Goal: Information Seeking & Learning: Learn about a topic

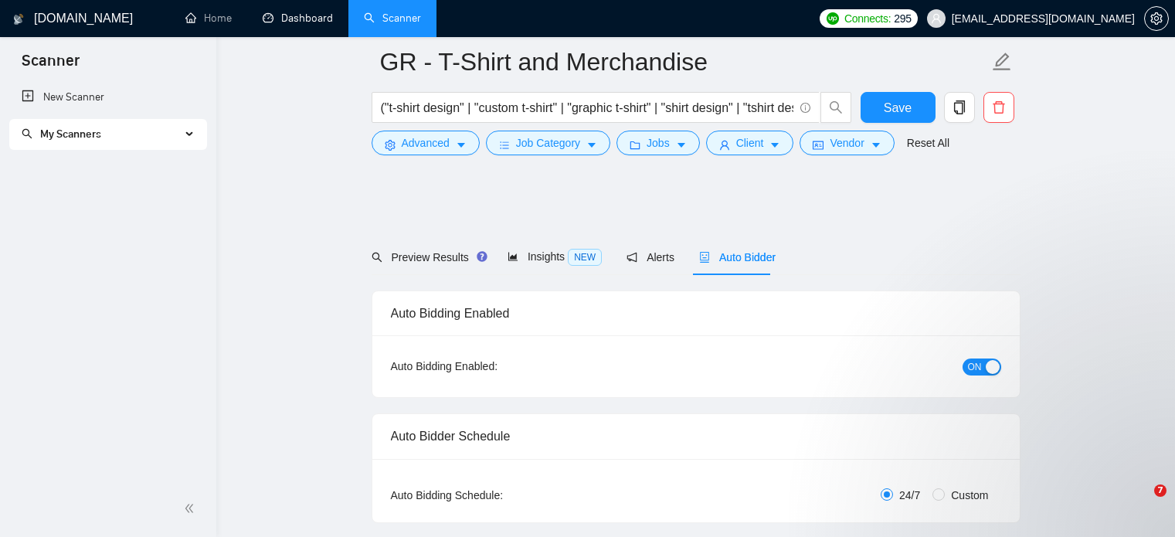
scroll to position [2267, 0]
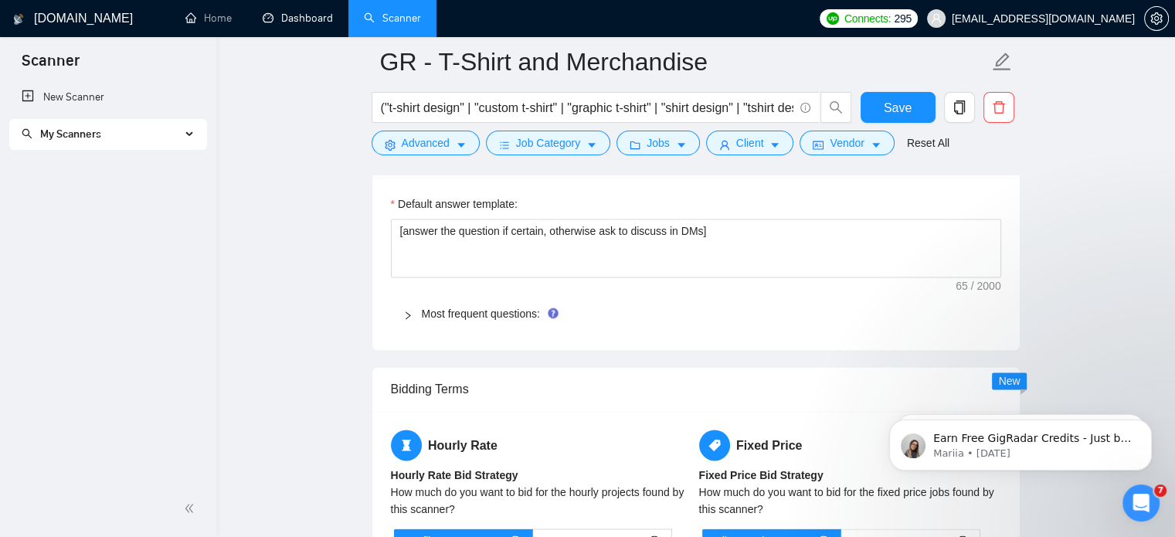
click at [287, 36] on li "Dashboard" at bounding box center [297, 18] width 101 height 37
click at [271, 16] on link "Dashboard" at bounding box center [298, 18] width 70 height 13
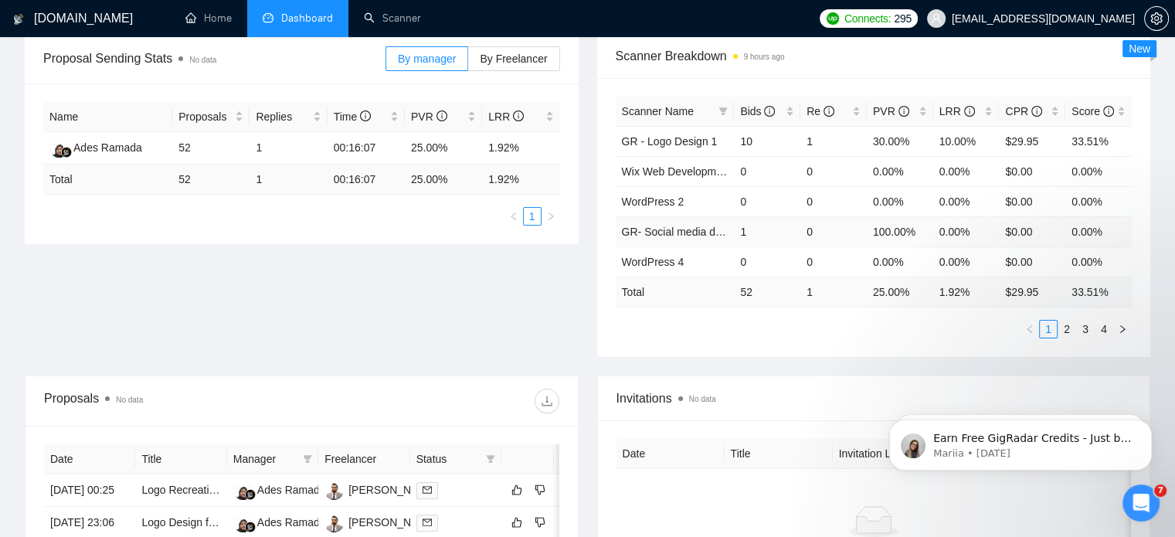
scroll to position [240, 0]
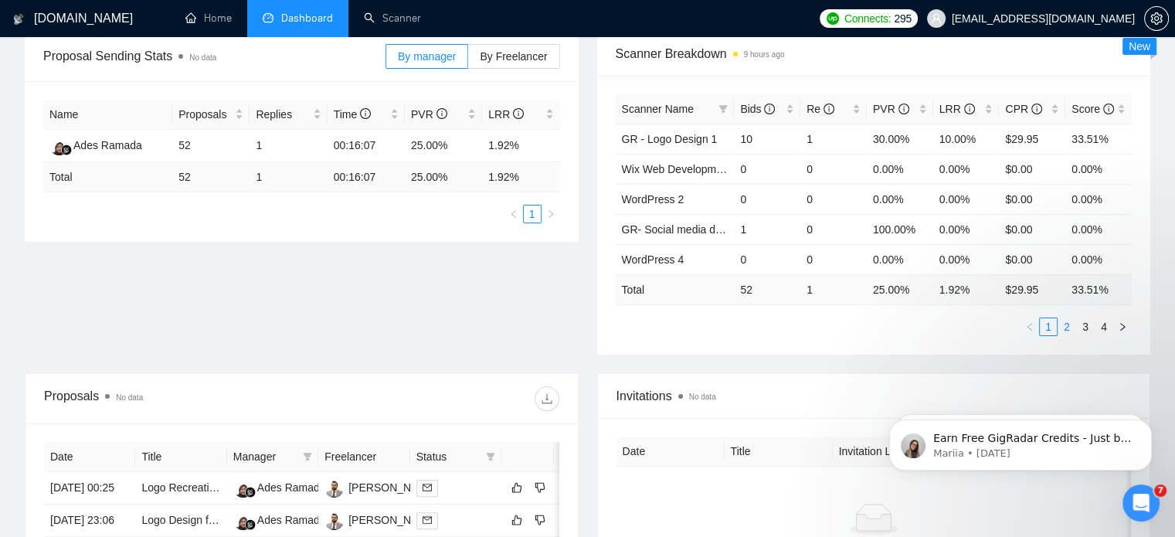
click at [1063, 324] on link "2" at bounding box center [1066, 326] width 17 height 17
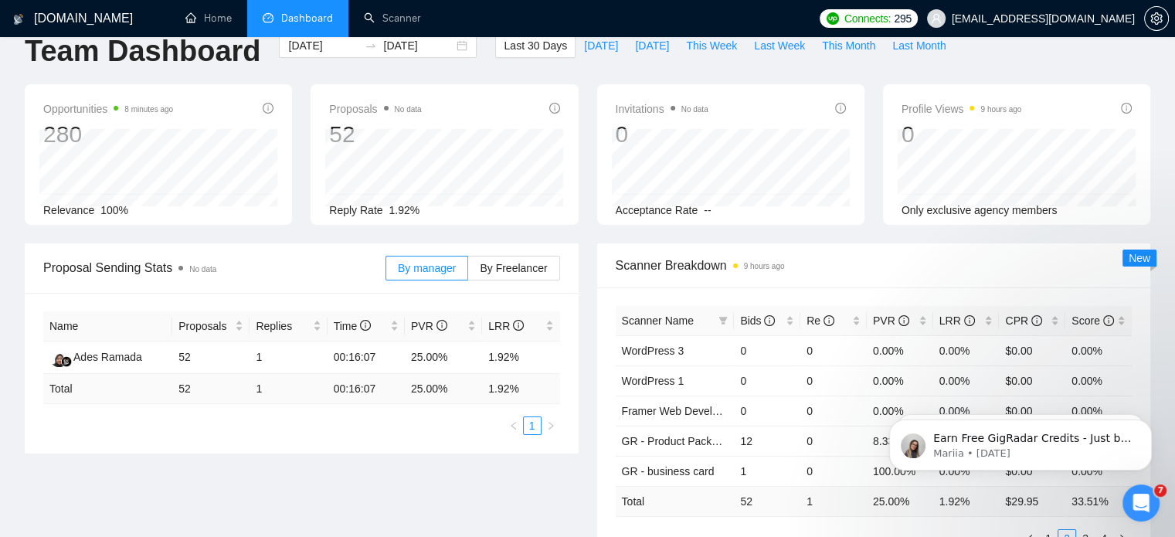
scroll to position [0, 0]
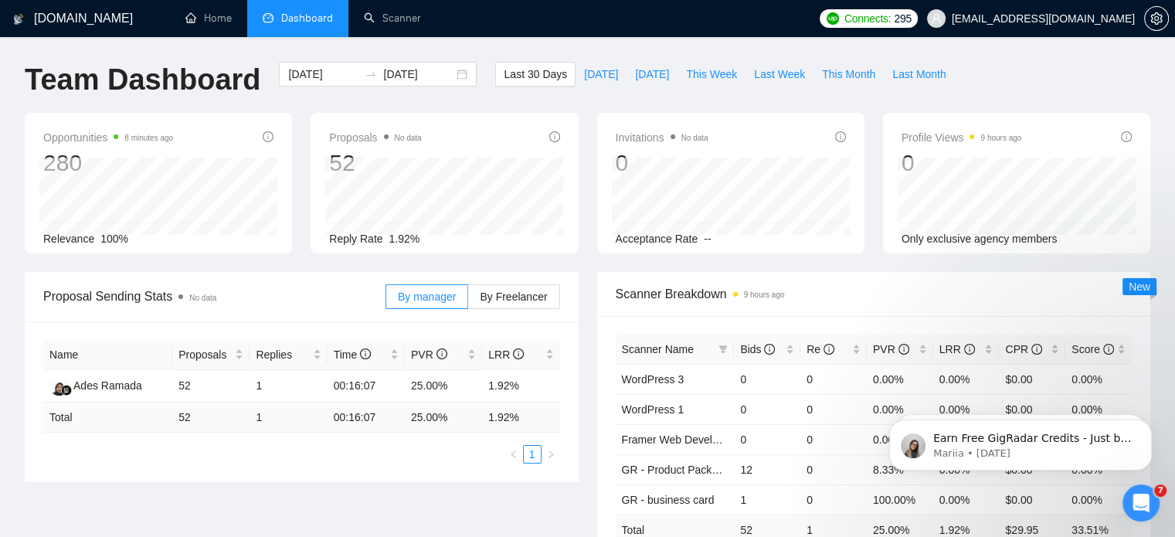
click at [47, 156] on div "280" at bounding box center [108, 162] width 130 height 29
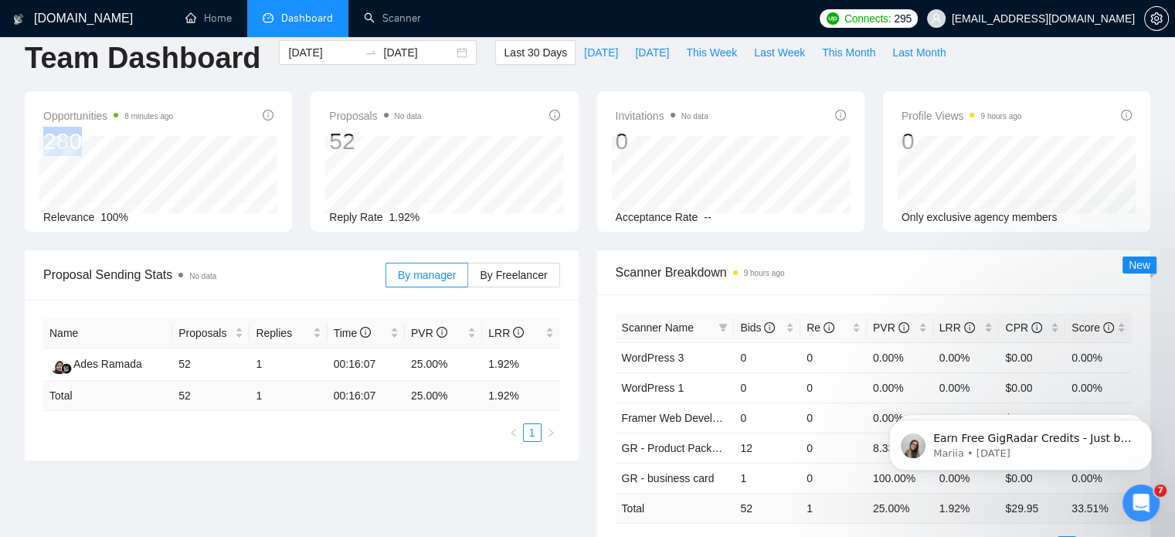
scroll to position [31, 0]
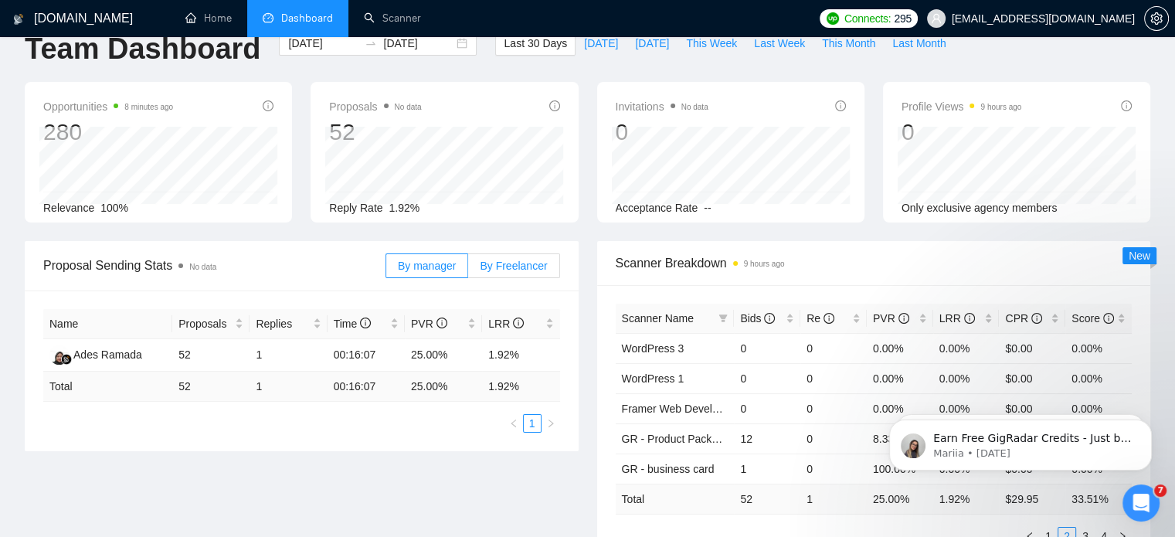
click at [514, 264] on span "By Freelancer" at bounding box center [513, 266] width 67 height 12
click at [468, 270] on input "By Freelancer" at bounding box center [468, 270] width 0 height 0
click at [514, 264] on span "By Freelancer" at bounding box center [513, 266] width 67 height 12
click at [468, 270] on input "By Freelancer" at bounding box center [468, 270] width 0 height 0
click at [420, 263] on span "By manager" at bounding box center [427, 266] width 58 height 12
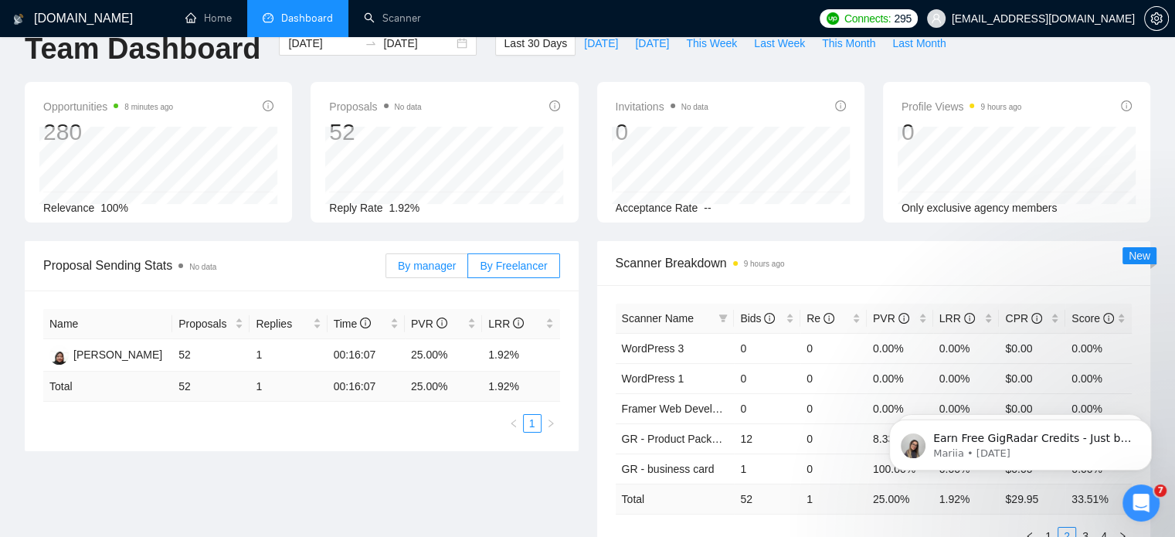
click at [386, 270] on input "By manager" at bounding box center [386, 270] width 0 height 0
click at [479, 267] on label "By Freelancer" at bounding box center [513, 265] width 91 height 25
click at [468, 270] on input "By Freelancer" at bounding box center [468, 270] width 0 height 0
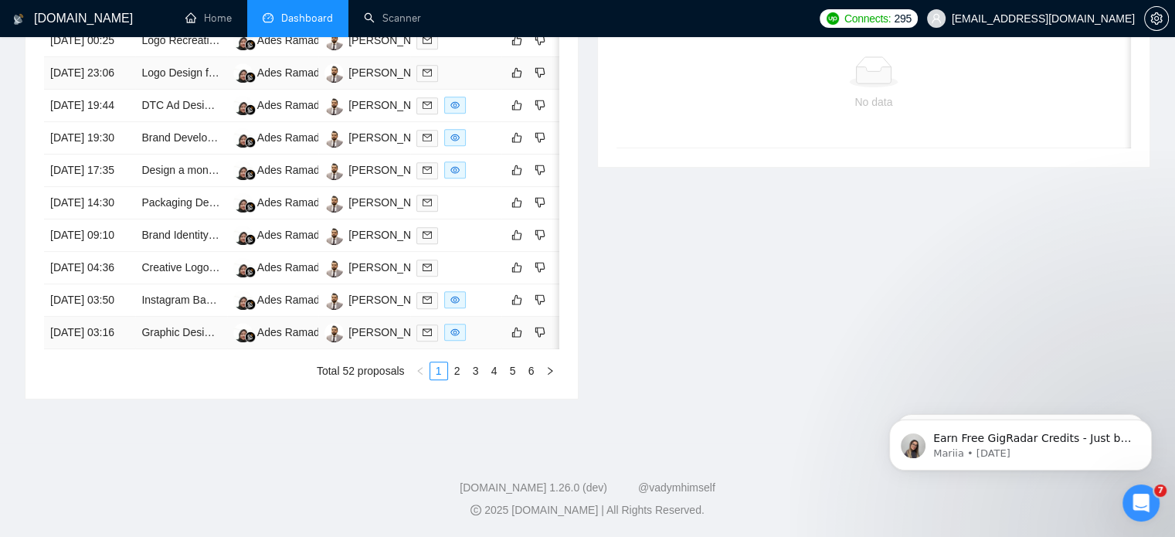
scroll to position [0, 0]
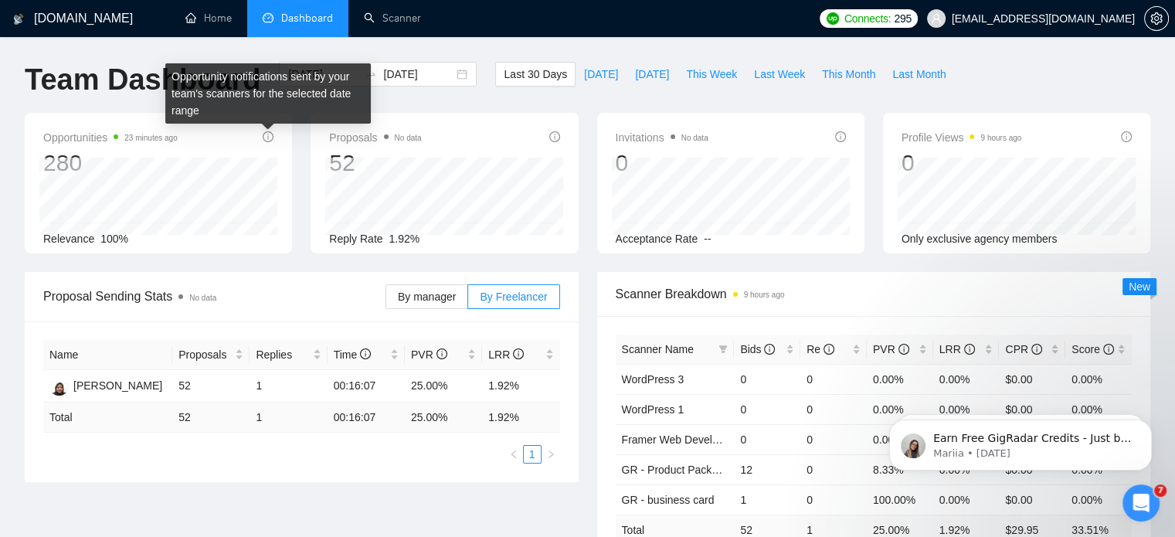
click at [264, 133] on icon "info-circle" at bounding box center [268, 136] width 11 height 11
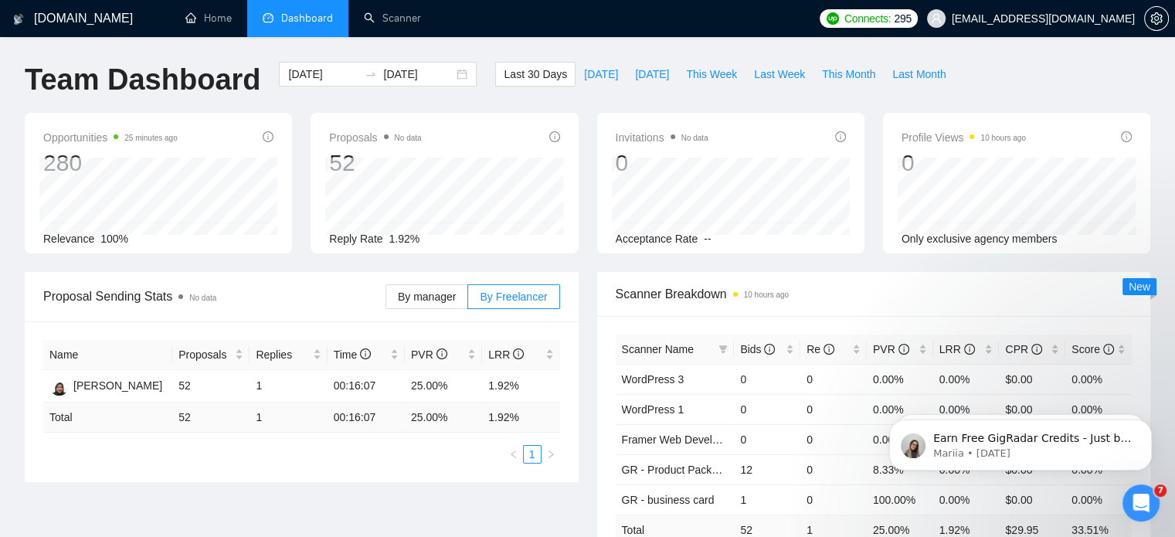
click at [19, 207] on div "Opportunities 25 minutes ago 280 [DATE] Relevant 25 Relevance 100%" at bounding box center [158, 183] width 286 height 141
